Goal: Find specific page/section: Find specific page/section

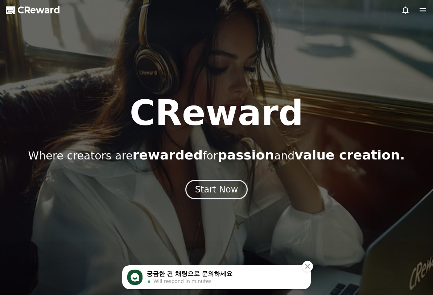
click at [425, 8] on icon at bounding box center [423, 10] width 7 height 4
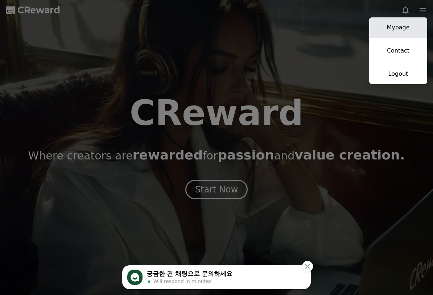
click at [412, 22] on link "Mypage" at bounding box center [398, 27] width 58 height 20
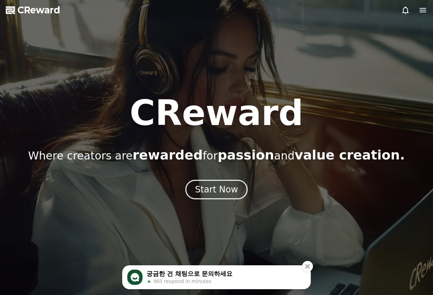
select select "**********"
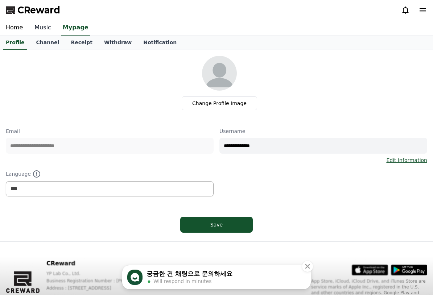
click at [44, 26] on link "Music" at bounding box center [43, 27] width 28 height 15
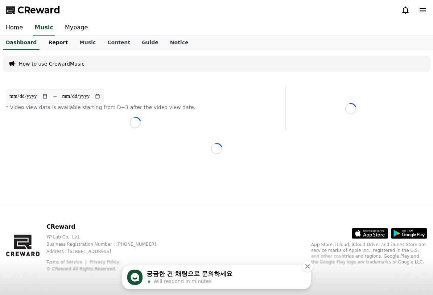
click at [57, 41] on link "Report" at bounding box center [57, 43] width 31 height 14
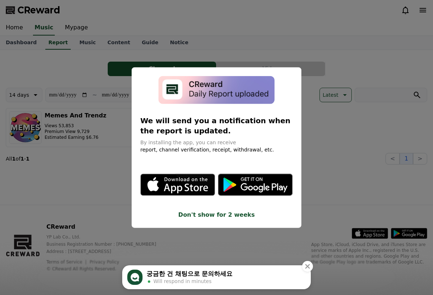
click at [351, 141] on button "close modal" at bounding box center [216, 147] width 433 height 295
